Goal: Find specific page/section: Find specific page/section

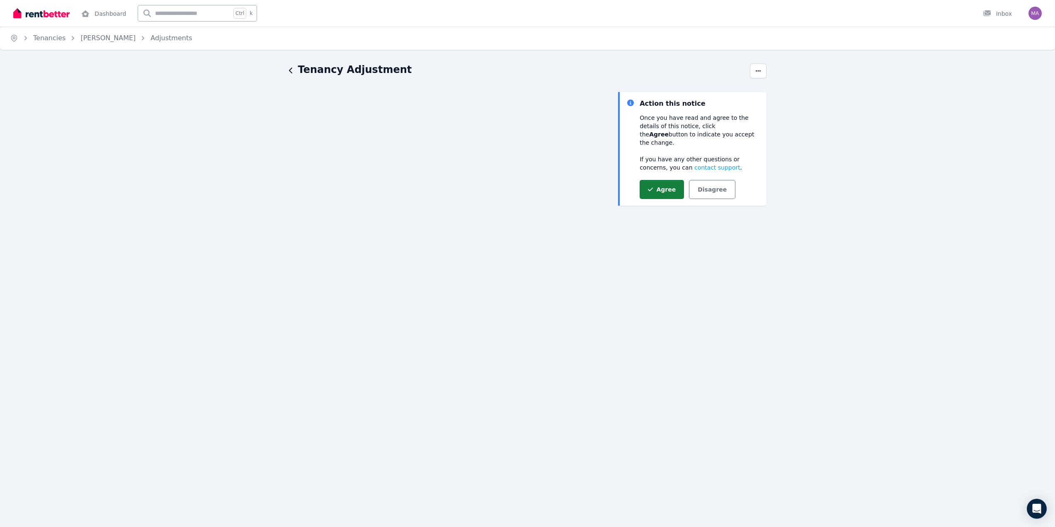
click at [664, 180] on button "Agree" at bounding box center [661, 189] width 44 height 19
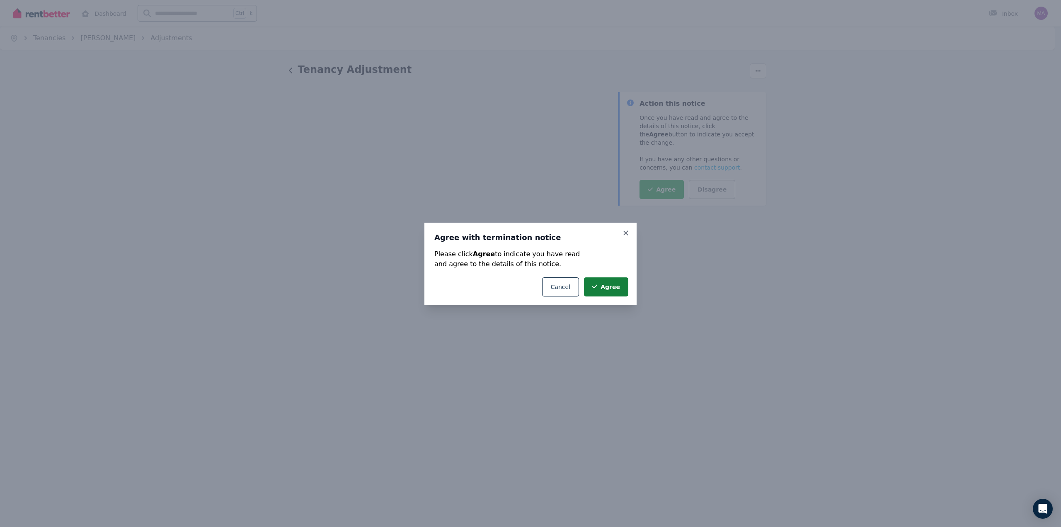
click at [597, 285] on icon "submit" at bounding box center [594, 286] width 5 height 6
